Goal: Task Accomplishment & Management: Complete application form

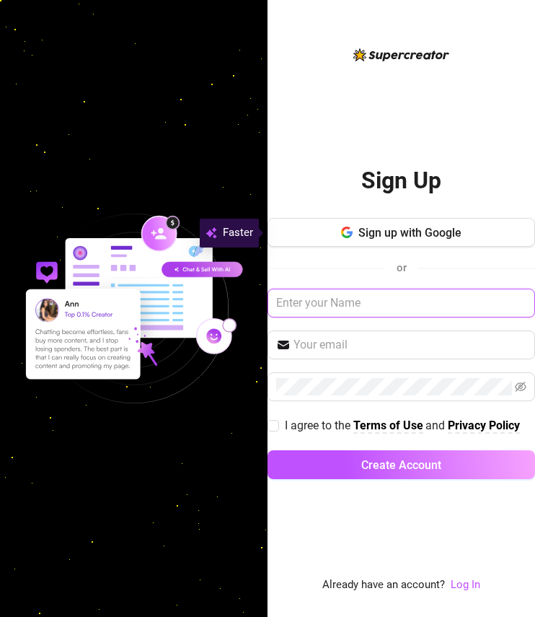
click at [385, 309] on input "text" at bounding box center [402, 302] width 268 height 29
paste input "[EMAIL_ADDRESS][DOMAIN_NAME]"
type input "[EMAIL_ADDRESS][DOMAIN_NAME]"
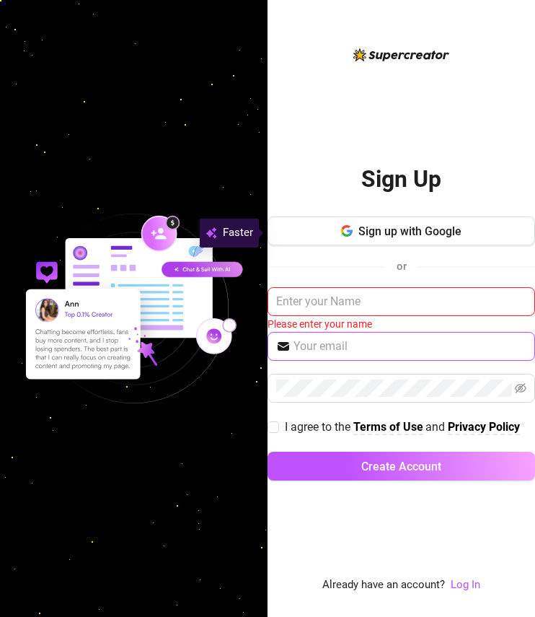
click at [368, 348] on input "text" at bounding box center [409, 345] width 233 height 17
click at [387, 341] on input "text" at bounding box center [409, 345] width 233 height 17
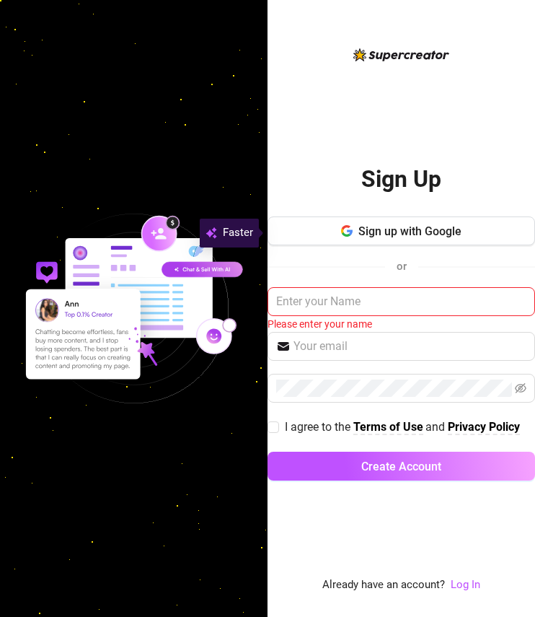
click at [332, 530] on div "Sign Up Sign up with Google or Please enter your name I agree to the Terms of U…" at bounding box center [402, 319] width 268 height 547
click at [417, 229] on span "Sign up with Google" at bounding box center [409, 231] width 103 height 14
click at [467, 576] on div "Sign Up Sign up with Google or Please enter your name I agree to the Terms of U…" at bounding box center [402, 319] width 268 height 547
click at [474, 583] on link "Log In" at bounding box center [466, 584] width 30 height 13
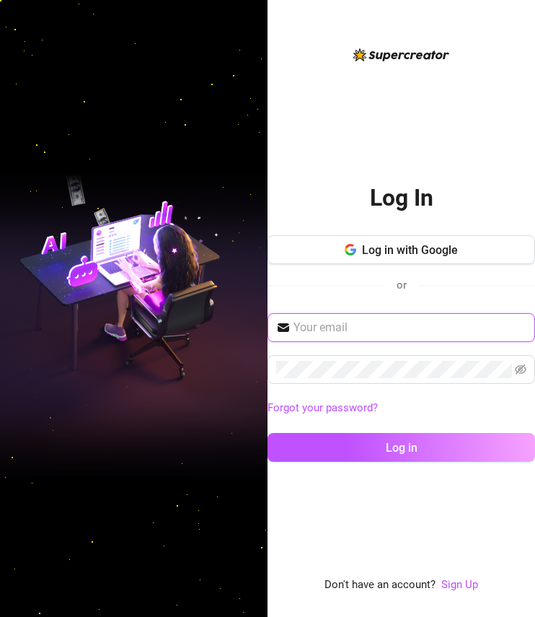
click at [398, 320] on input "text" at bounding box center [409, 327] width 233 height 17
paste input "[EMAIL_ADDRESS][DOMAIN_NAME]"
type input "[EMAIL_ADDRESS][DOMAIN_NAME]"
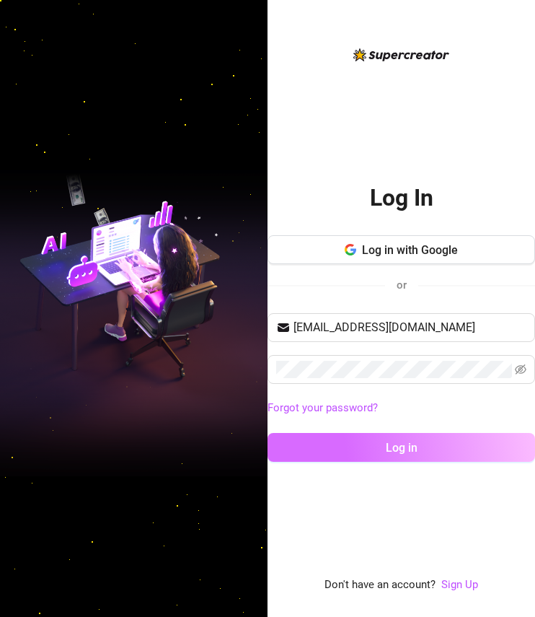
click at [413, 446] on span "Log in" at bounding box center [402, 448] width 32 height 14
